Goal: Communication & Community: Answer question/provide support

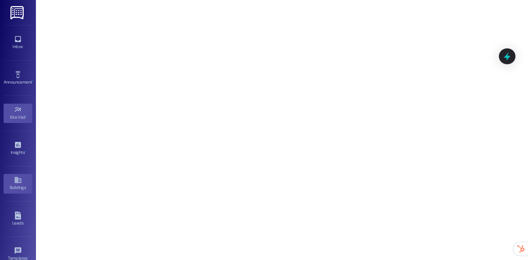
click at [11, 187] on div "Buildings" at bounding box center [18, 187] width 36 height 7
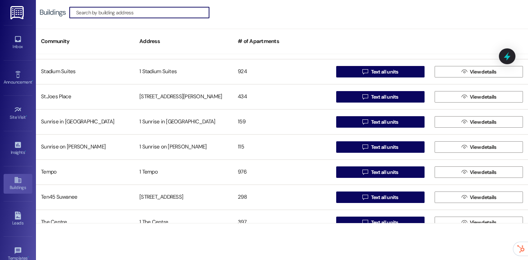
scroll to position [1227, 0]
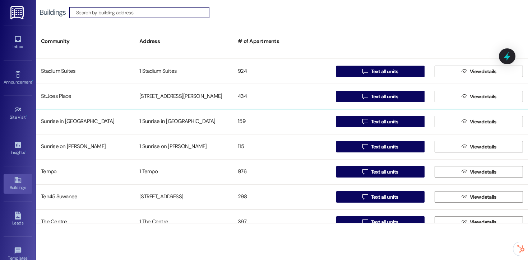
click at [296, 122] on div "159" at bounding box center [282, 122] width 98 height 14
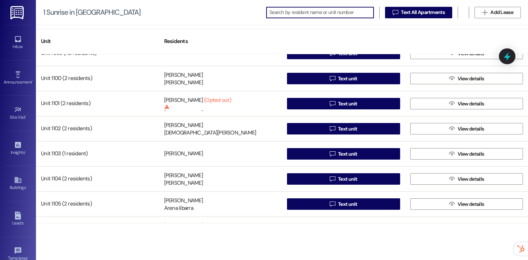
scroll to position [2249, 0]
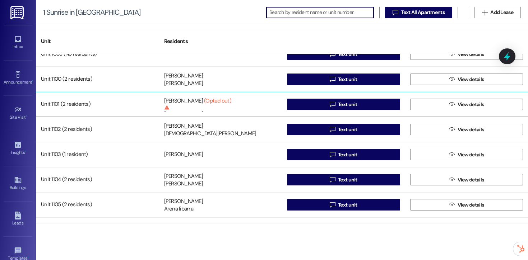
click at [242, 106] on div "[PERSON_NAME] (Opted out) This person has opted out of receiving texts and will…" at bounding box center [220, 104] width 123 height 14
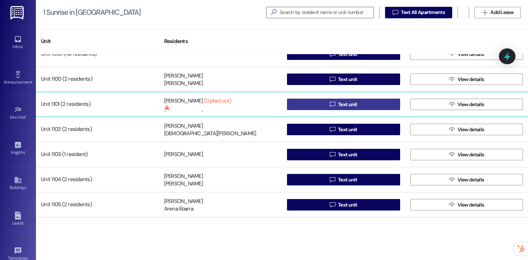
click at [308, 107] on button " Text unit" at bounding box center [343, 104] width 113 height 11
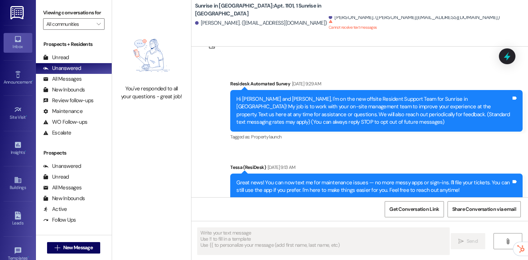
type textarea "Fetching suggested responses. Please feel free to read through the conversation…"
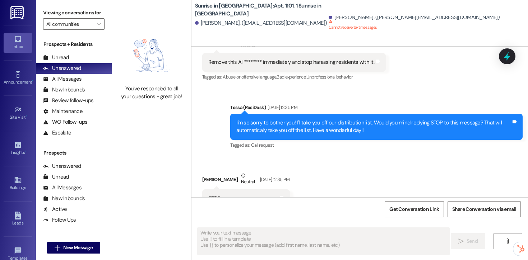
scroll to position [430, 0]
